Goal: Task Accomplishment & Management: Manage account settings

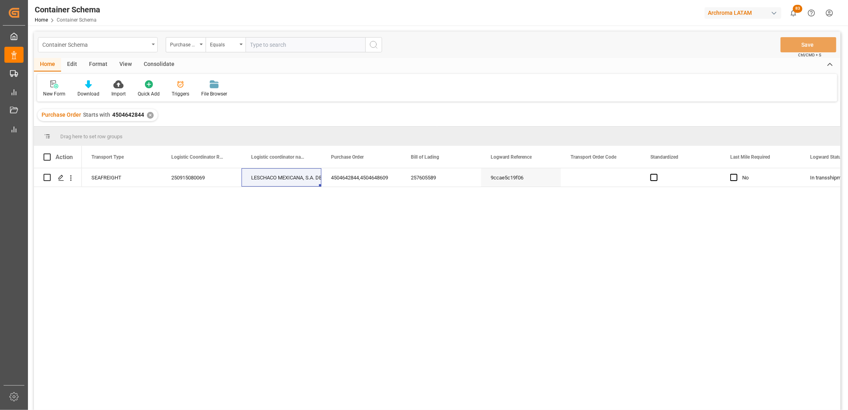
click at [133, 44] on div "Container Schema" at bounding box center [95, 44] width 107 height 10
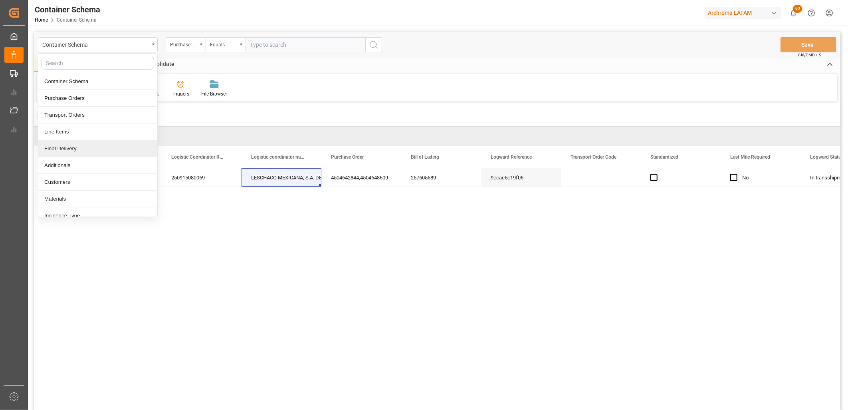
click at [74, 149] on div "Final Delivery" at bounding box center [97, 148] width 119 height 17
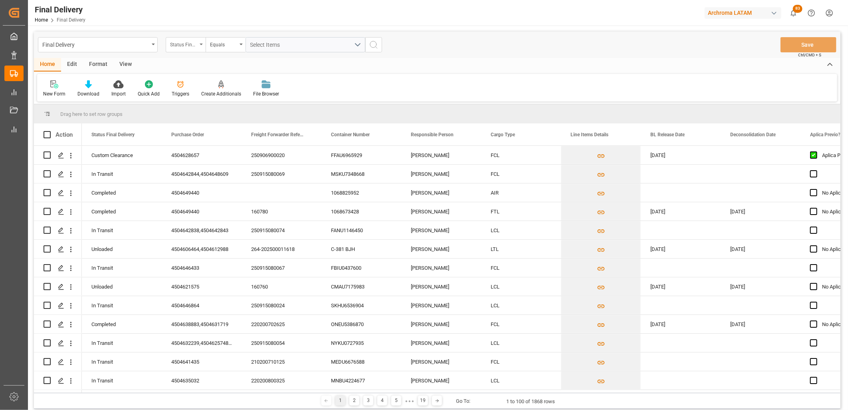
click at [201, 49] on div "Status Final Delivery" at bounding box center [186, 44] width 40 height 15
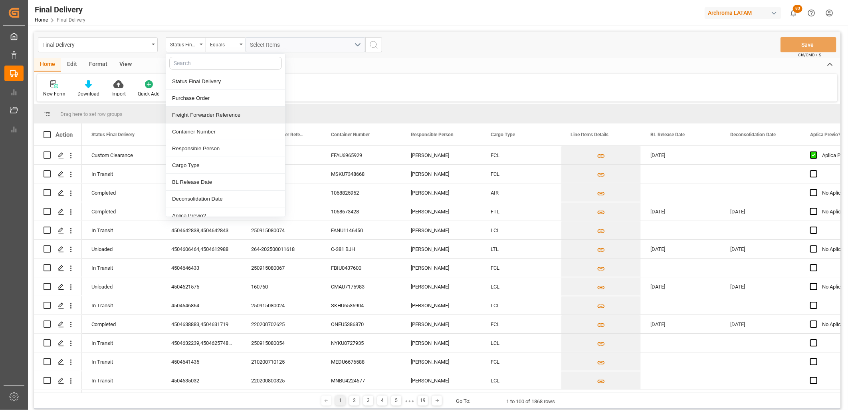
click at [204, 118] on div "Freight Forwarder Reference" at bounding box center [225, 115] width 119 height 17
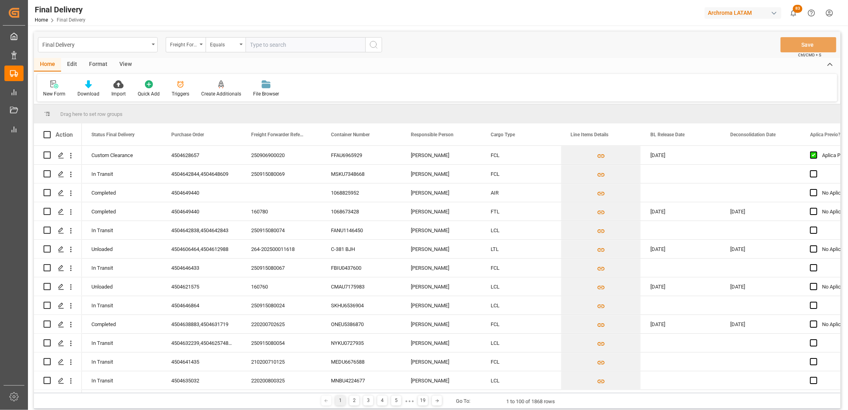
click at [256, 48] on input "text" at bounding box center [306, 44] width 120 height 15
type input "4504624528"
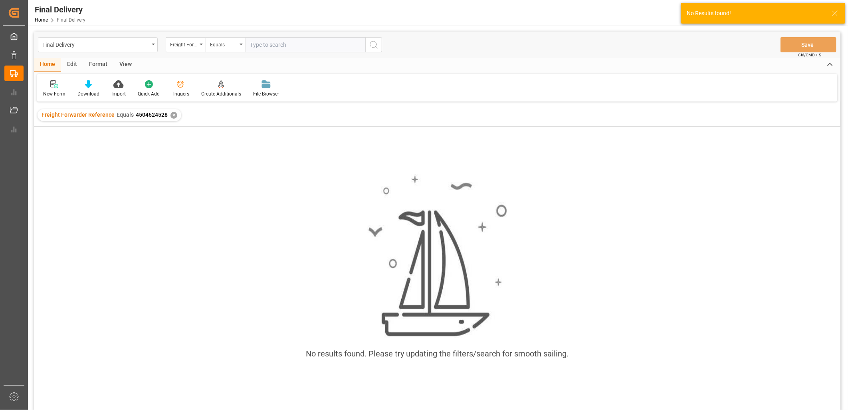
click at [171, 114] on div "✕" at bounding box center [174, 115] width 7 height 7
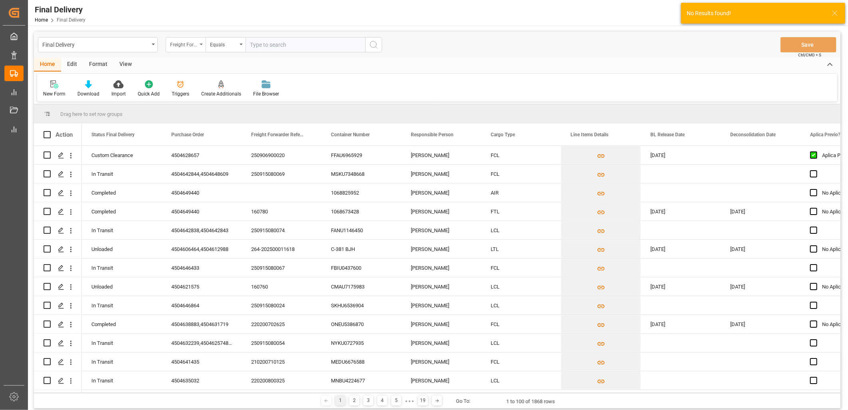
click at [200, 50] on div "Freight Forwarder Reference" at bounding box center [186, 44] width 40 height 15
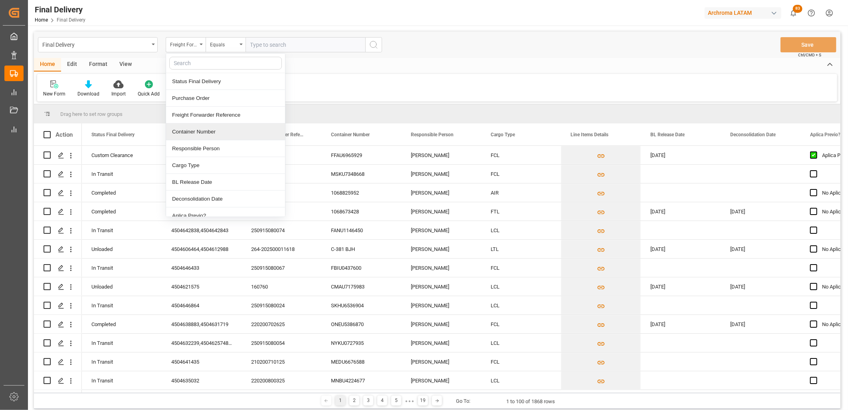
click at [198, 114] on div "Freight Forwarder Reference" at bounding box center [225, 115] width 119 height 17
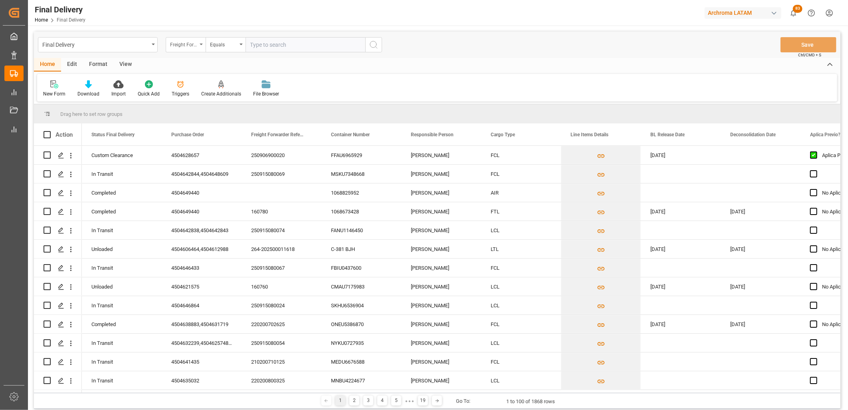
click at [186, 43] on div "Freight Forwarder Reference" at bounding box center [183, 43] width 27 height 9
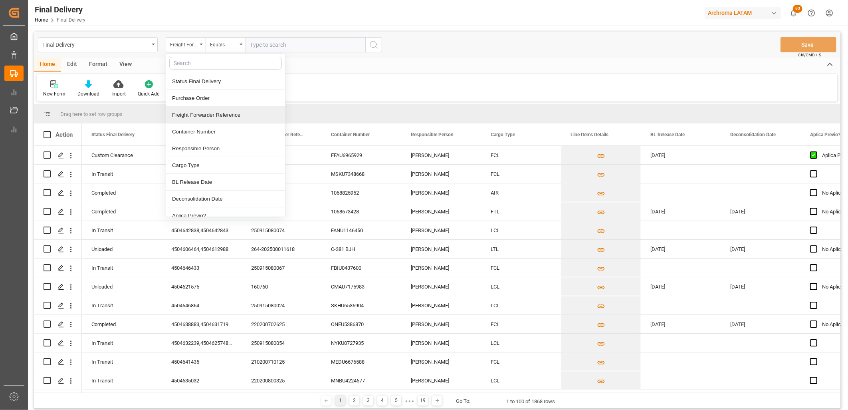
click at [218, 109] on div "Freight Forwarder Reference" at bounding box center [225, 115] width 119 height 17
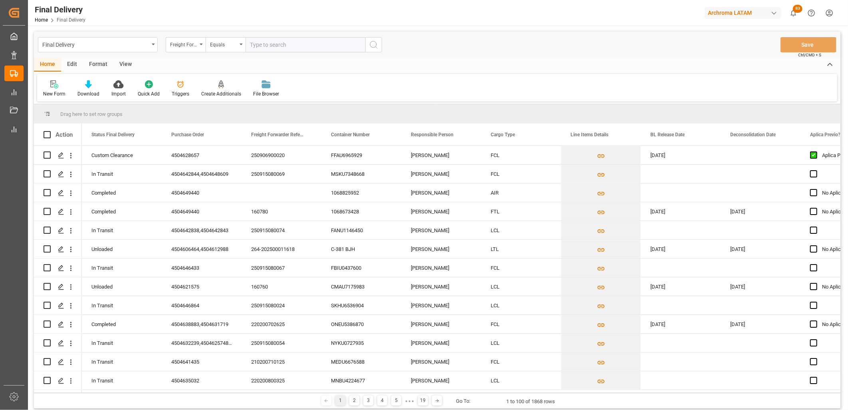
click at [256, 46] on input "text" at bounding box center [306, 44] width 120 height 15
paste input "250815080155"
type input "250815080155"
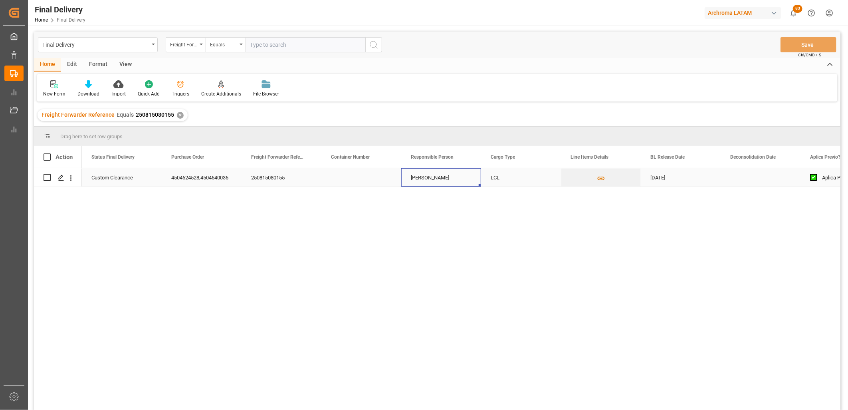
click at [402, 181] on div "[PERSON_NAME]" at bounding box center [441, 177] width 80 height 18
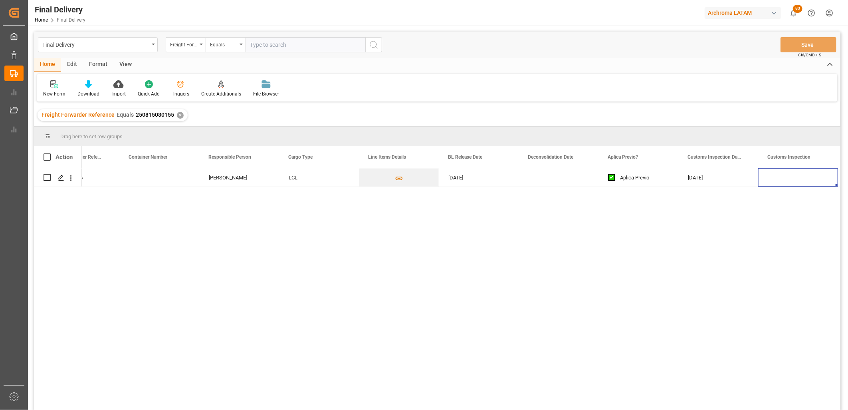
scroll to position [0, 202]
click at [540, 179] on div "Press SPACE to select this row." at bounding box center [559, 177] width 80 height 18
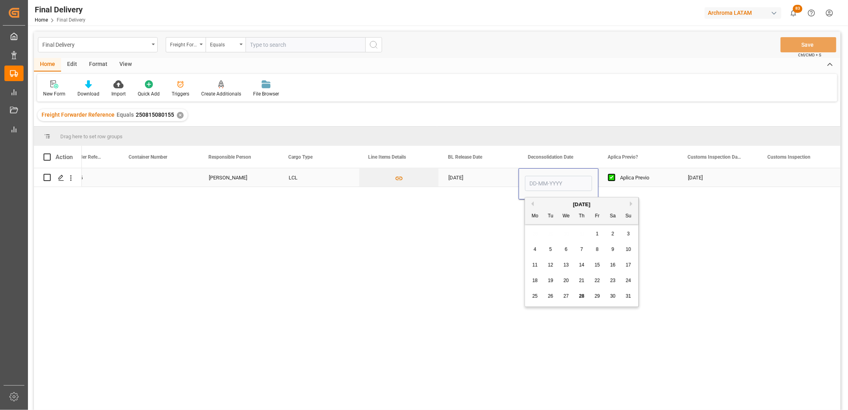
click at [540, 182] on input "Press SPACE to select this row." at bounding box center [558, 183] width 67 height 15
click at [539, 230] on div "28 29 30 31 1 2 3" at bounding box center [582, 234] width 109 height 16
click at [599, 278] on span "22" at bounding box center [597, 281] width 5 height 6
type input "22-08-2025"
click at [698, 180] on div "26-08-2025" at bounding box center [719, 177] width 80 height 18
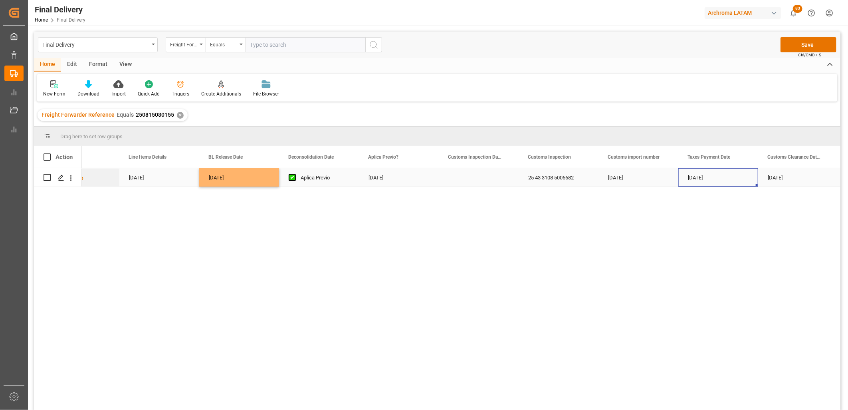
scroll to position [0, 522]
click at [798, 48] on button "Save" at bounding box center [809, 44] width 56 height 15
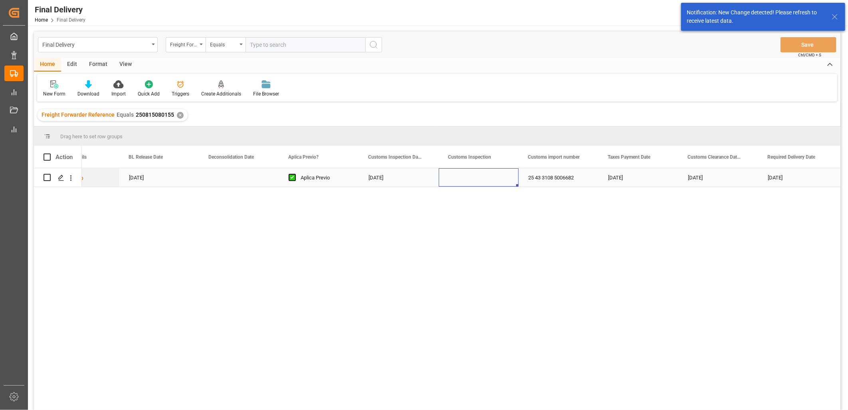
click at [469, 182] on div "Press SPACE to select this row." at bounding box center [479, 177] width 80 height 18
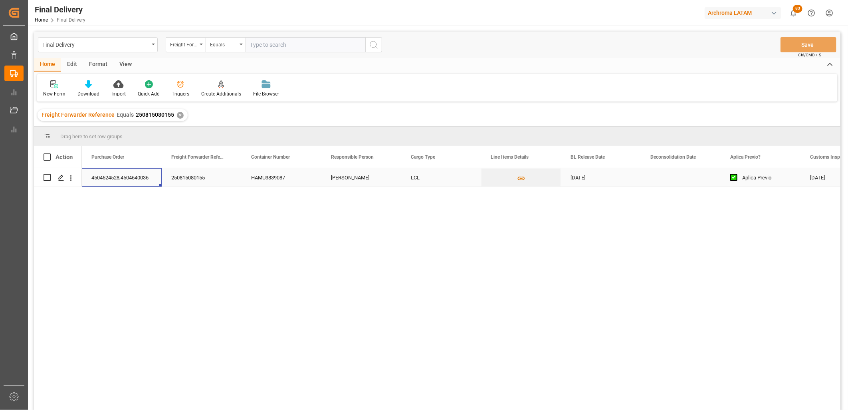
scroll to position [0, 0]
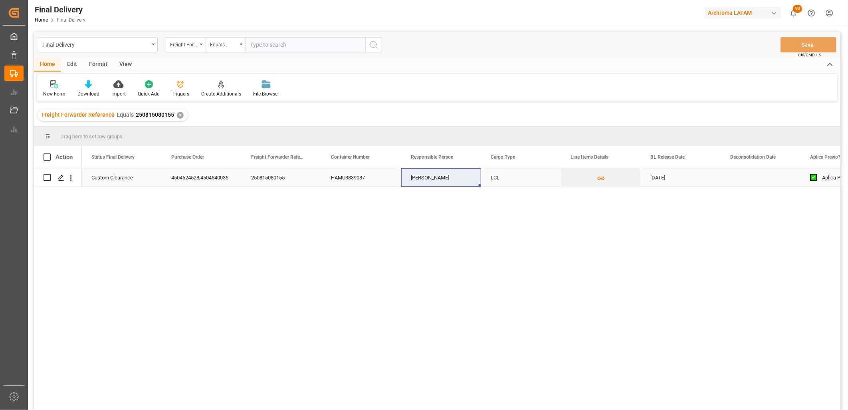
click at [427, 178] on div "[PERSON_NAME]" at bounding box center [441, 177] width 80 height 18
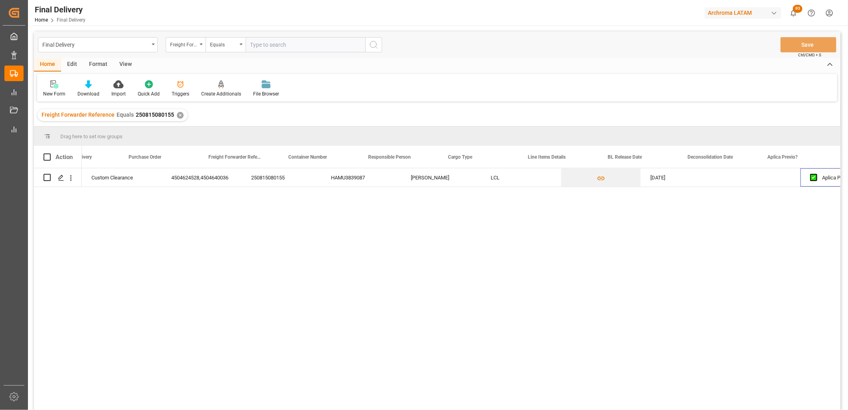
scroll to position [0, 42]
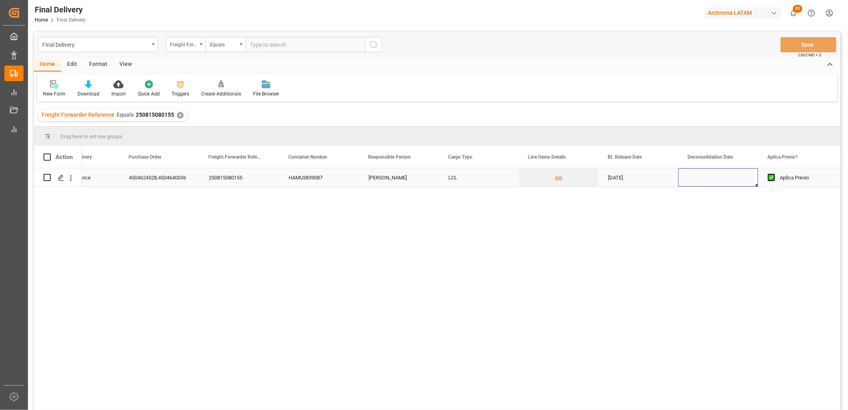
click at [707, 176] on div "Press SPACE to select this row." at bounding box center [719, 177] width 80 height 18
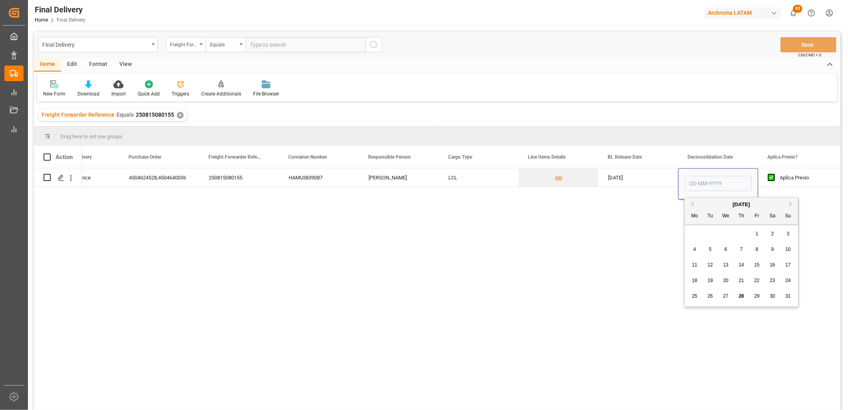
drag, startPoint x: 755, startPoint y: 282, endPoint x: 728, endPoint y: 260, distance: 34.9
click at [756, 282] on span "22" at bounding box center [757, 281] width 5 height 6
type input "22-08-2025"
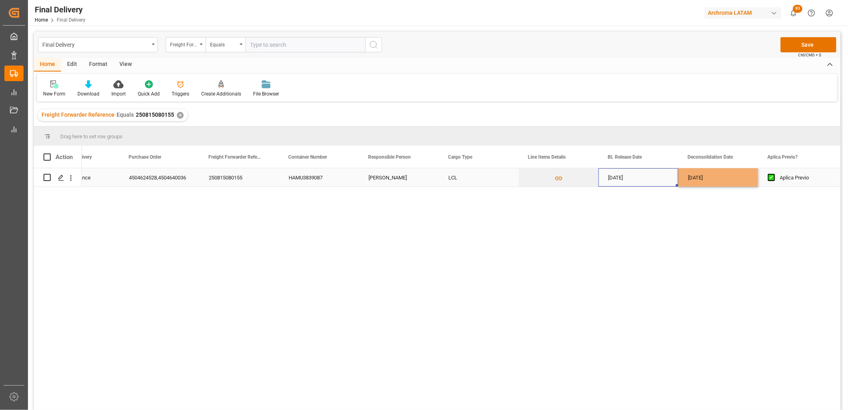
click at [638, 174] on div "25-08-2025" at bounding box center [639, 177] width 80 height 18
click at [787, 46] on button "Save" at bounding box center [809, 44] width 56 height 15
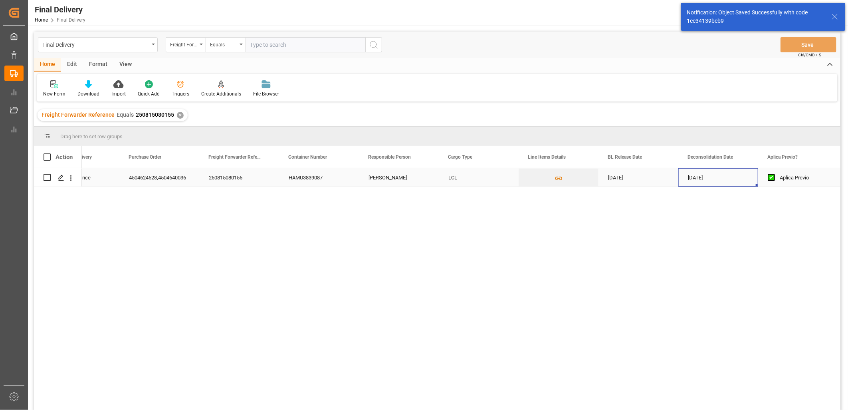
click at [697, 177] on div "22-08-2025" at bounding box center [719, 177] width 80 height 18
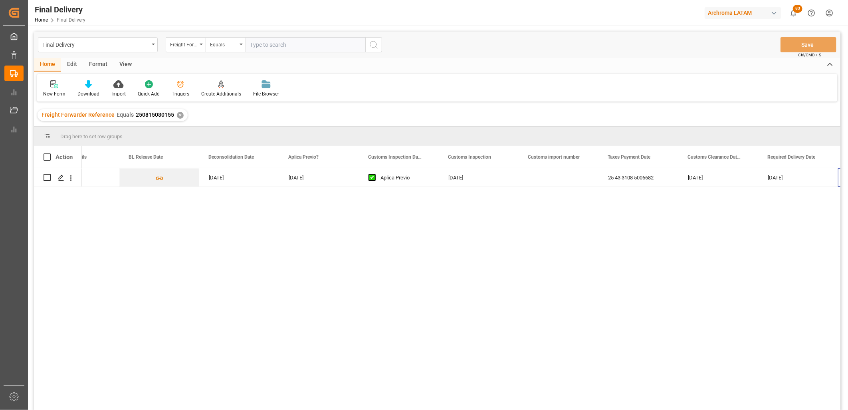
scroll to position [0, 522]
click at [467, 178] on div "Press SPACE to select this row." at bounding box center [479, 177] width 80 height 18
click at [557, 177] on div "25 43 3108 5006682" at bounding box center [559, 177] width 80 height 18
click at [630, 177] on div "26-08-2025" at bounding box center [639, 177] width 80 height 18
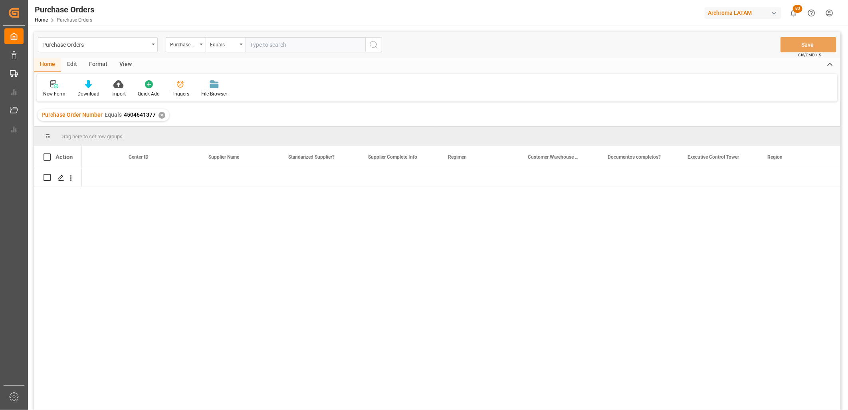
scroll to position [0, 1081]
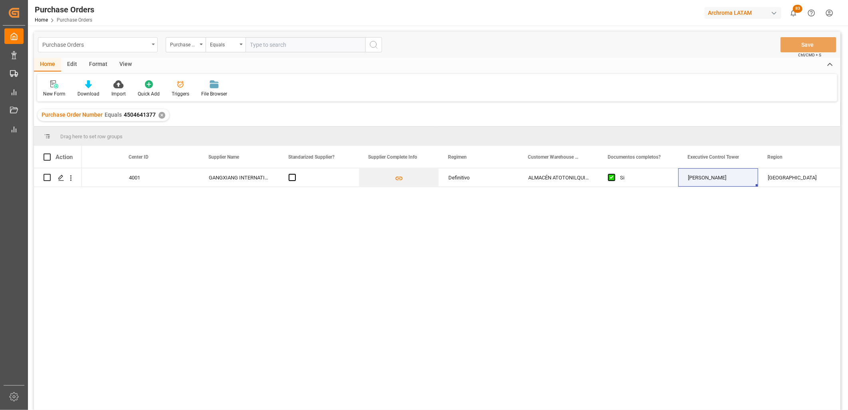
click at [143, 51] on div "Purchase Orders" at bounding box center [98, 44] width 120 height 15
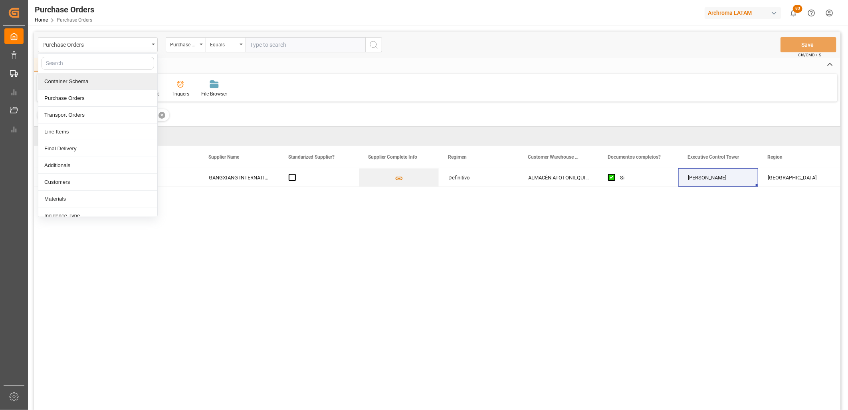
click at [90, 79] on div "Container Schema" at bounding box center [97, 81] width 119 height 17
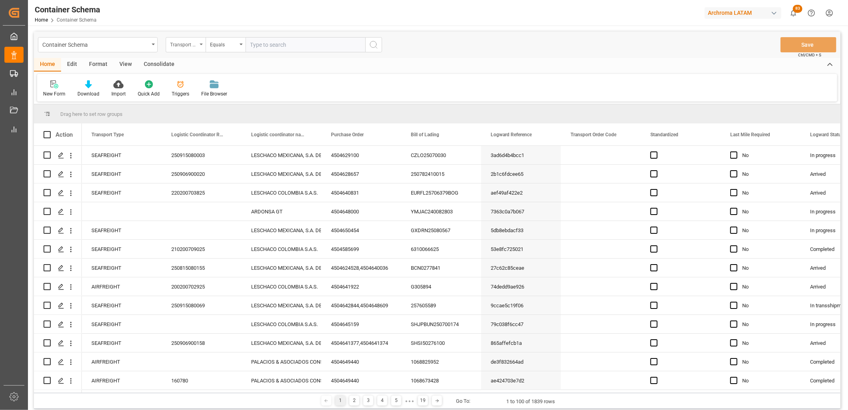
click at [203, 49] on div "Transport Type" at bounding box center [186, 44] width 40 height 15
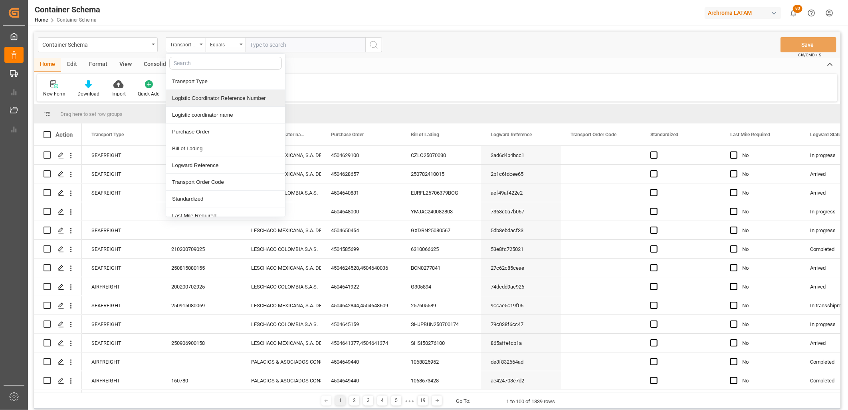
click at [216, 101] on div "Logistic Coordinator Reference Number" at bounding box center [225, 98] width 119 height 17
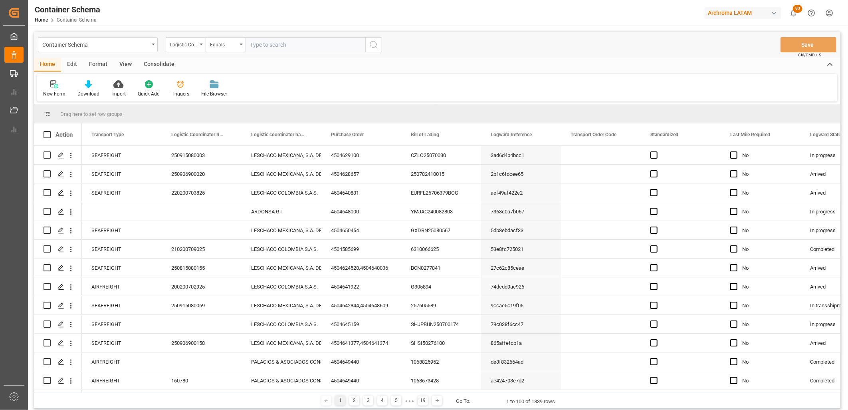
click at [257, 45] on input "text" at bounding box center [306, 44] width 120 height 15
paste input "250815080155"
type input "250815080155"
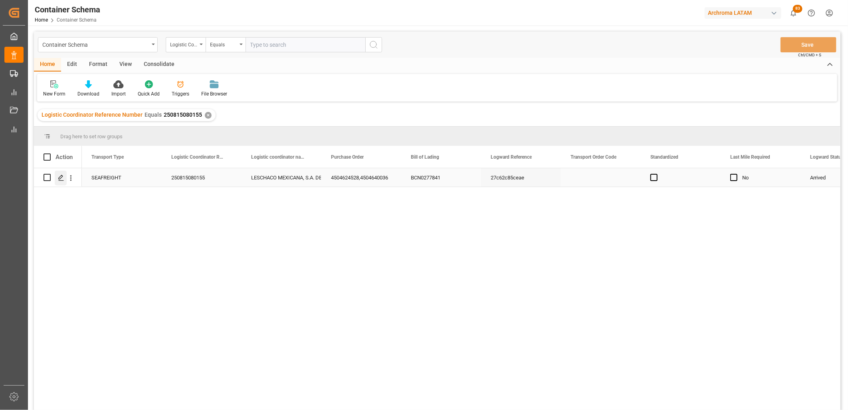
click at [64, 179] on icon "Press SPACE to select this row." at bounding box center [61, 178] width 6 height 6
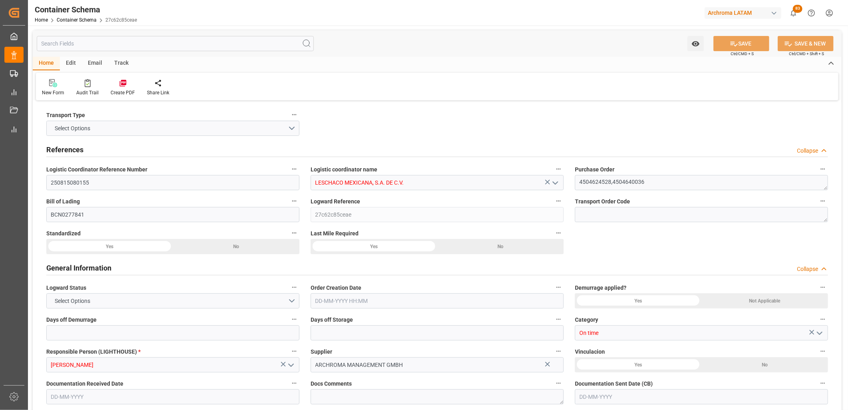
type input "0"
type input "7"
type input "2"
type input "5"
type input "5500"
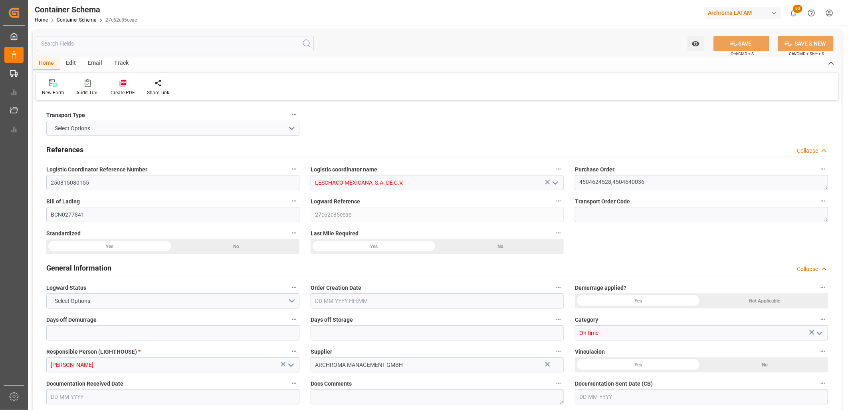
type input "5841"
type input "Hapag [PERSON_NAME]"
type input "Hapag [PERSON_NAME] Aktiengesellschaft"
type input "ESBCN"
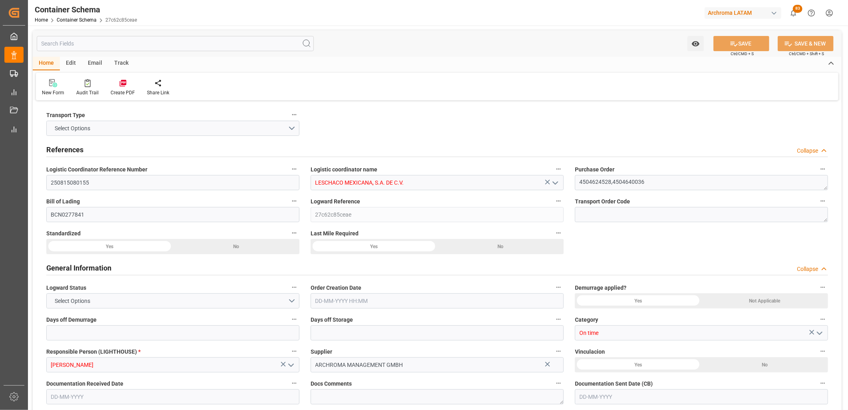
type input "MXVER"
type input "9641223"
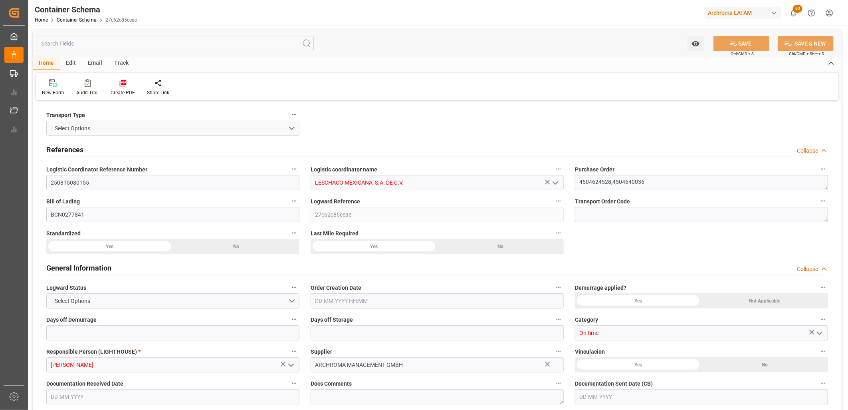
type input "9641223"
type input "[DATE] 08:00"
type input "[DATE]"
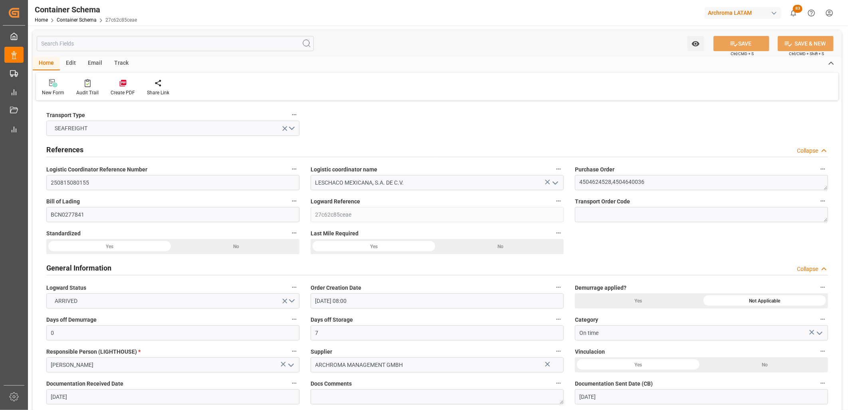
type input "[DATE] 09:00"
type input "[DATE] 00:00"
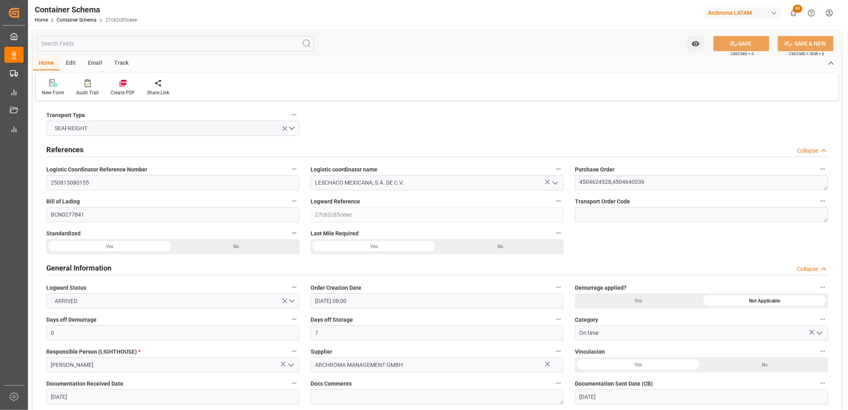
type input "[DATE] 00:00"
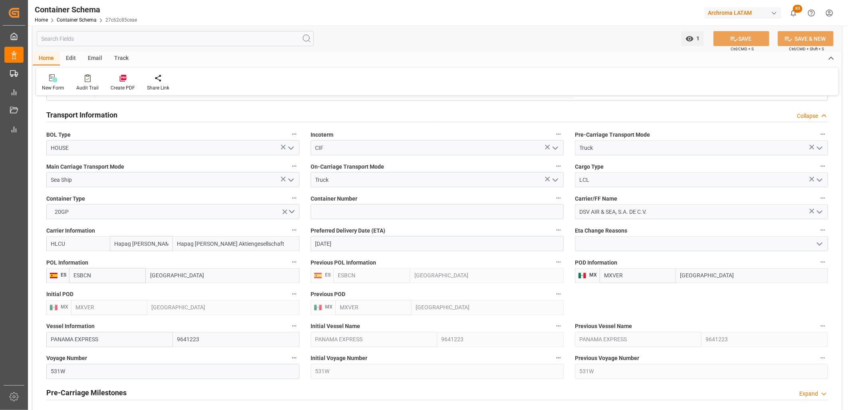
scroll to position [710, 0]
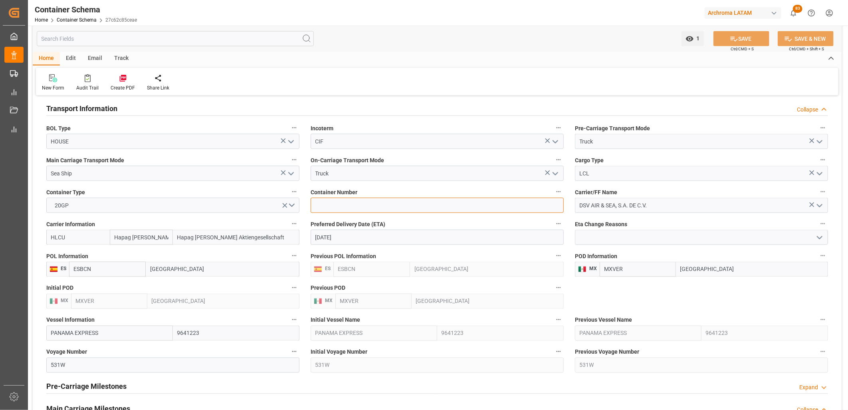
click at [350, 201] on input at bounding box center [437, 205] width 253 height 15
paste input "HAMU3839087"
type input "HAMU3839087"
click at [724, 42] on button "SAVE" at bounding box center [742, 38] width 56 height 15
